Goal: Find contact information: Find contact information

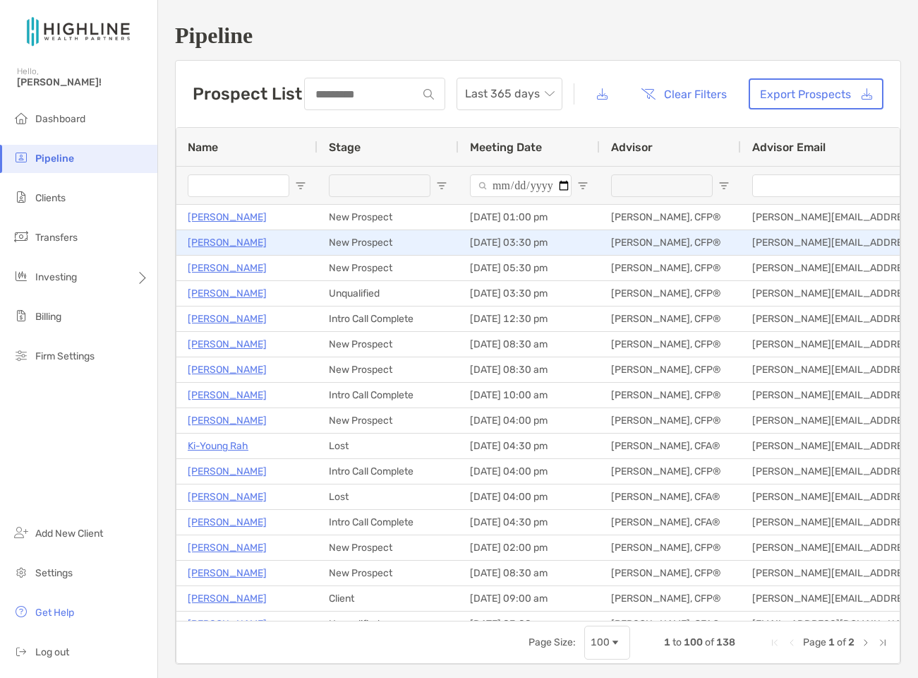
click at [204, 243] on p "[PERSON_NAME]" at bounding box center [227, 243] width 79 height 18
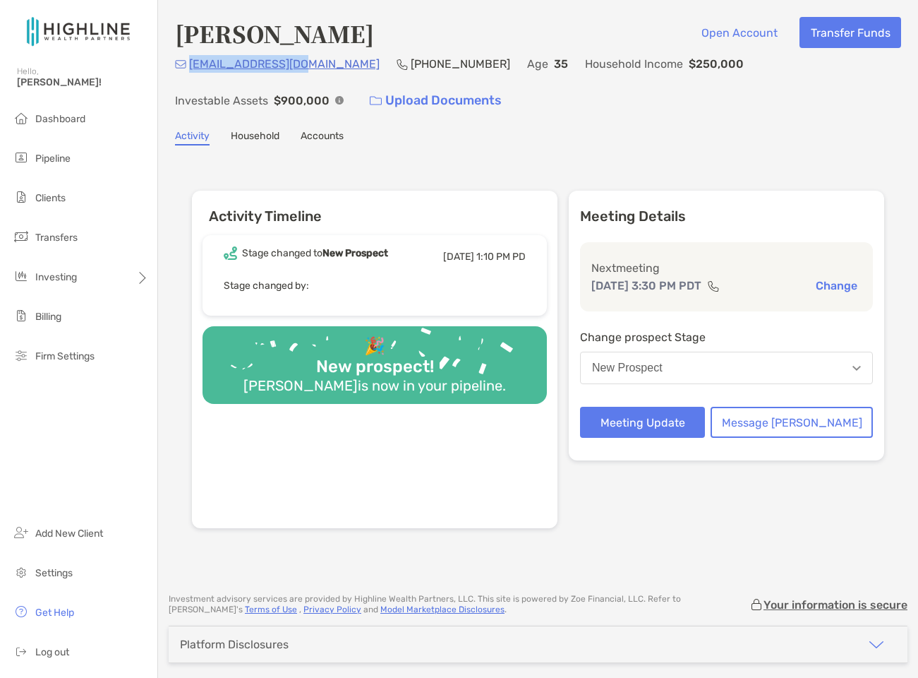
drag, startPoint x: 295, startPoint y: 64, endPoint x: 189, endPoint y: 69, distance: 106.0
click at [189, 69] on div "christyflis@me.com (916) 390-6153 Age 35 Household Income $250,000 Investable A…" at bounding box center [538, 85] width 726 height 61
copy p "christyflis@me.com"
click at [73, 123] on span "Dashboard" at bounding box center [60, 119] width 50 height 12
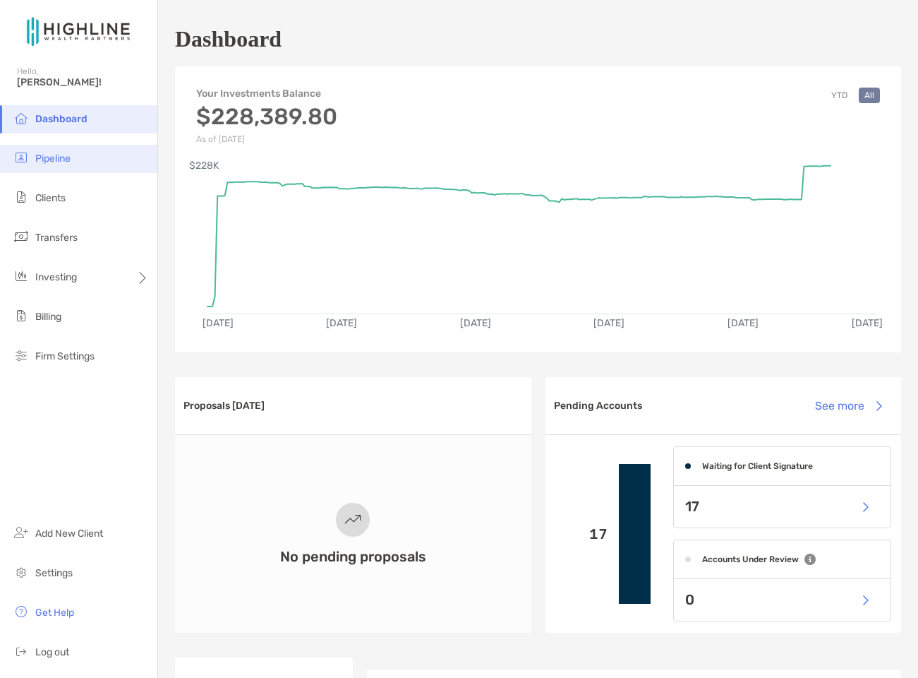
click at [48, 161] on span "Pipeline" at bounding box center [52, 158] width 35 height 12
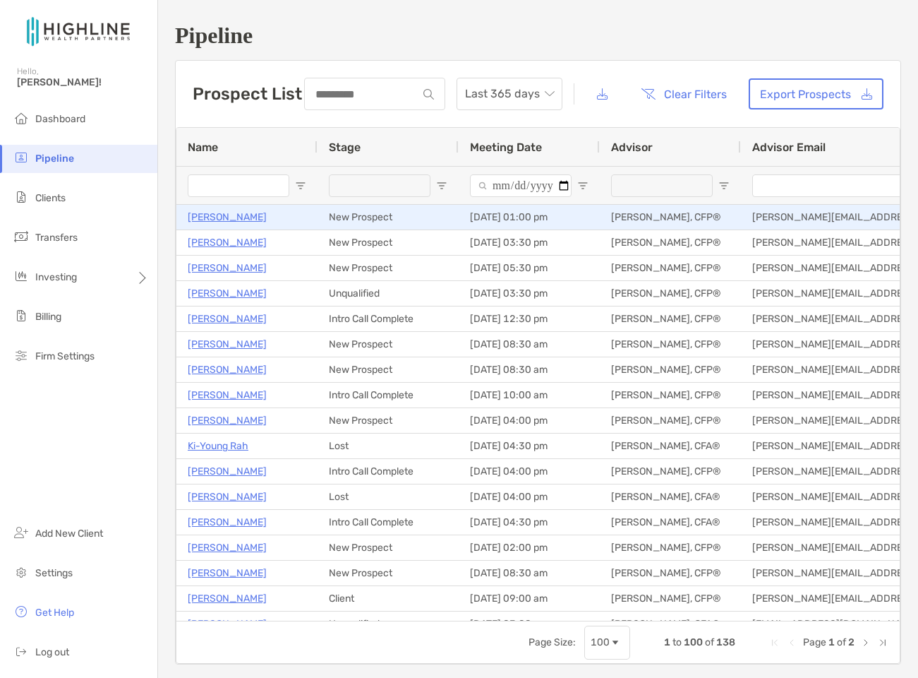
click at [234, 224] on p "[PERSON_NAME]" at bounding box center [227, 217] width 79 height 18
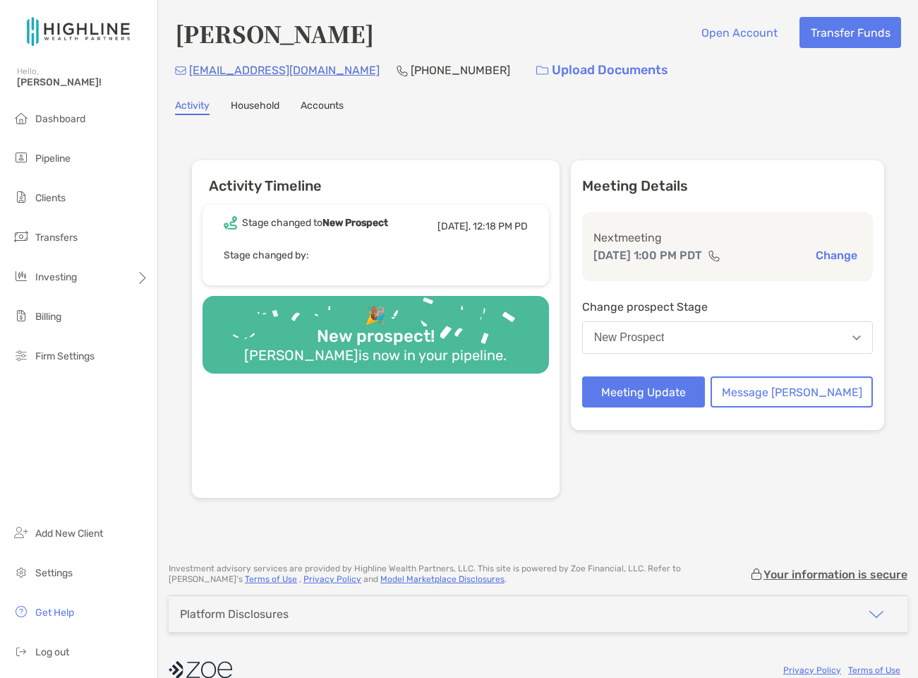
click at [339, 71] on div "[EMAIL_ADDRESS][DOMAIN_NAME] [PHONE_NUMBER] Upload Documents" at bounding box center [538, 70] width 726 height 30
drag, startPoint x: 339, startPoint y: 71, endPoint x: 196, endPoint y: 71, distance: 143.3
click at [196, 71] on div "[EMAIL_ADDRESS][DOMAIN_NAME] [PHONE_NUMBER] Upload Documents" at bounding box center [538, 70] width 726 height 30
